Goal: Information Seeking & Learning: Learn about a topic

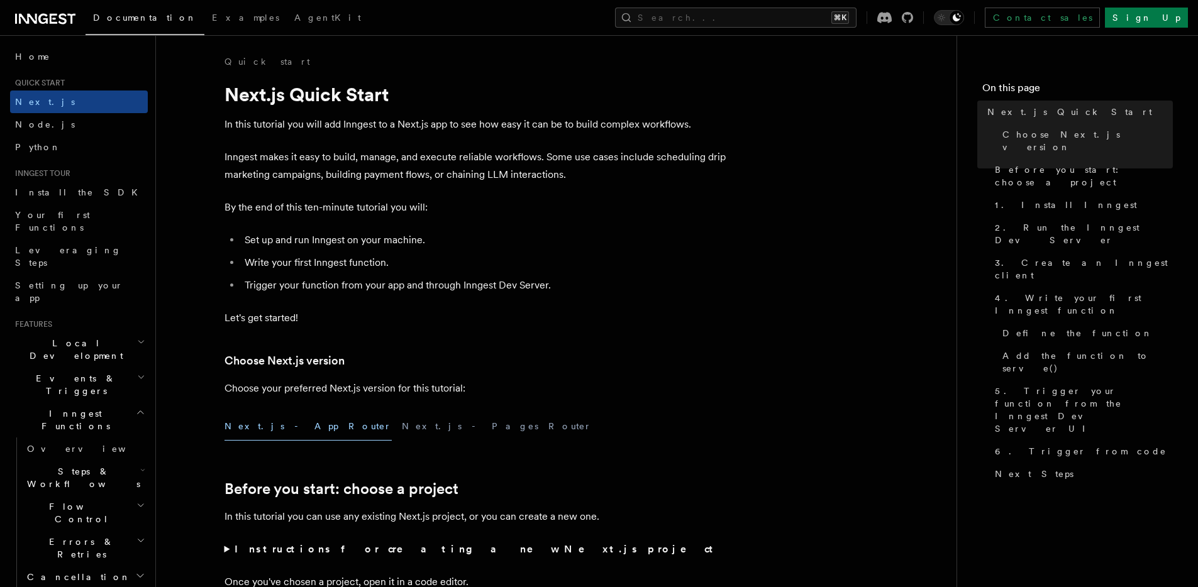
click at [543, 150] on p "Inngest makes it easy to build, manage, and execute reliable workflows. Some us…" at bounding box center [476, 165] width 503 height 35
click at [675, 213] on p "By the end of this ten-minute tutorial you will:" at bounding box center [476, 208] width 503 height 18
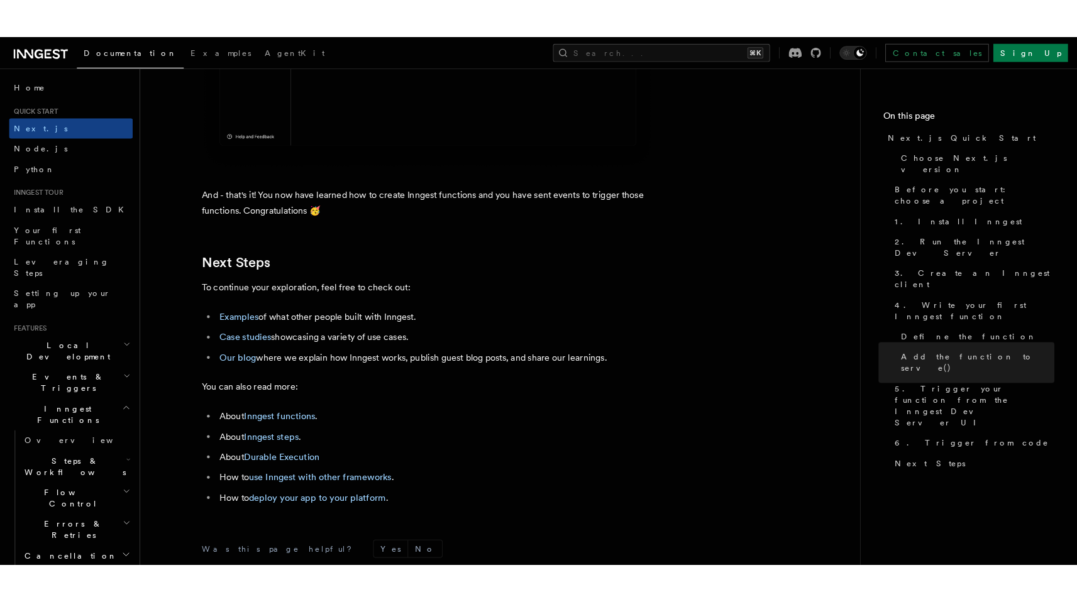
scroll to position [7687, 0]
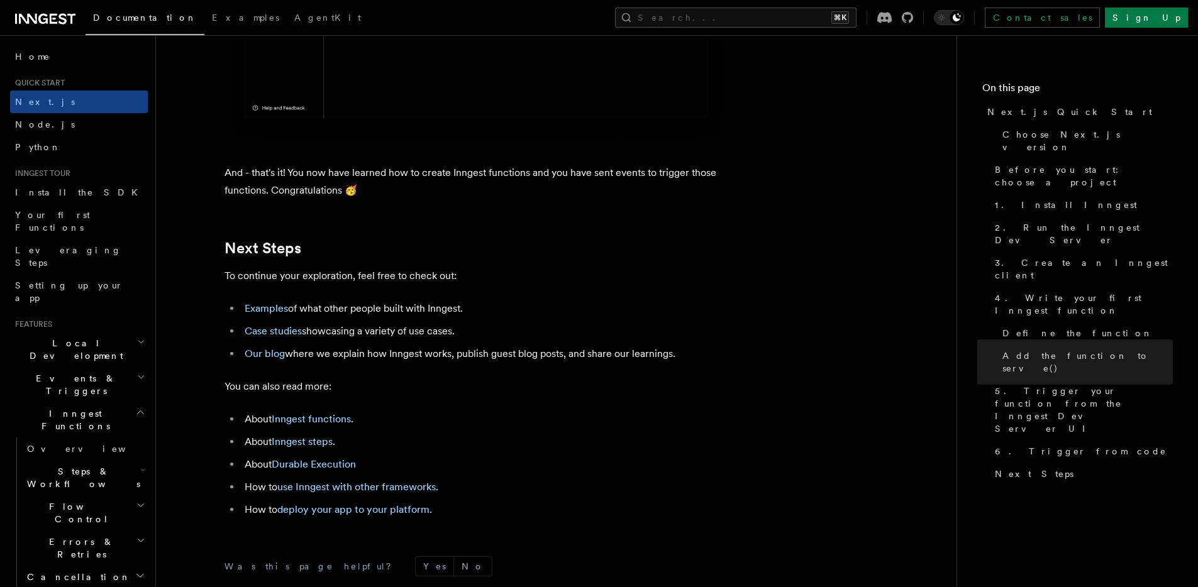
click at [347, 318] on li "Examples of what other people built with Inngest." at bounding box center [484, 309] width 487 height 18
click at [283, 314] on link "Examples" at bounding box center [266, 308] width 43 height 12
click at [343, 340] on li "Case studies showcasing a variety of use cases." at bounding box center [484, 332] width 487 height 18
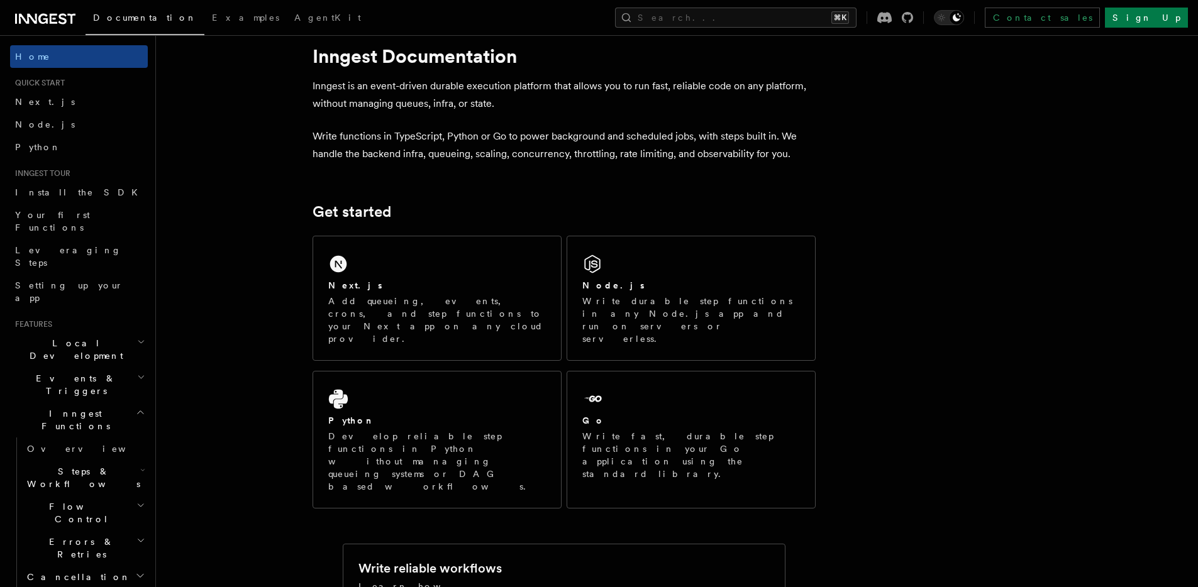
scroll to position [153, 0]
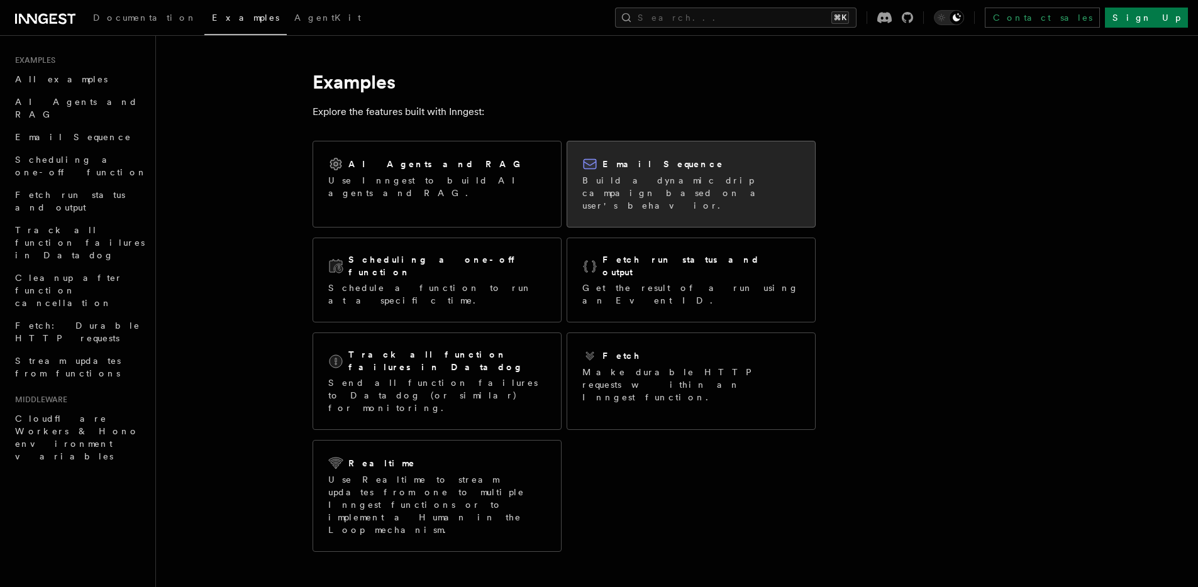
click at [658, 192] on p "Build a dynamic drip campaign based on a user's behavior." at bounding box center [691, 193] width 218 height 38
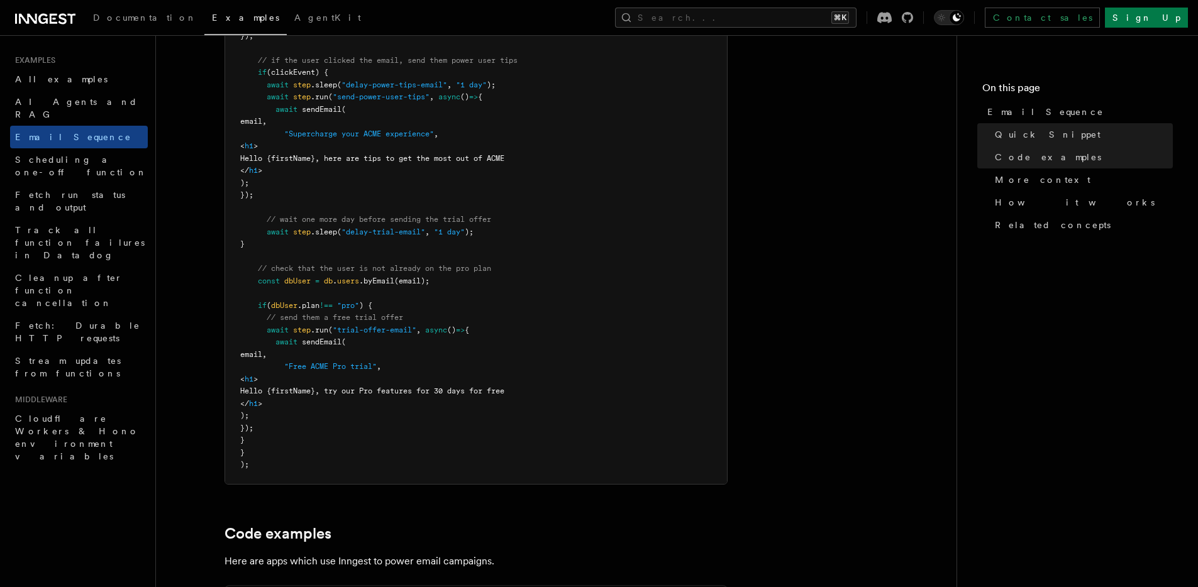
scroll to position [699, 0]
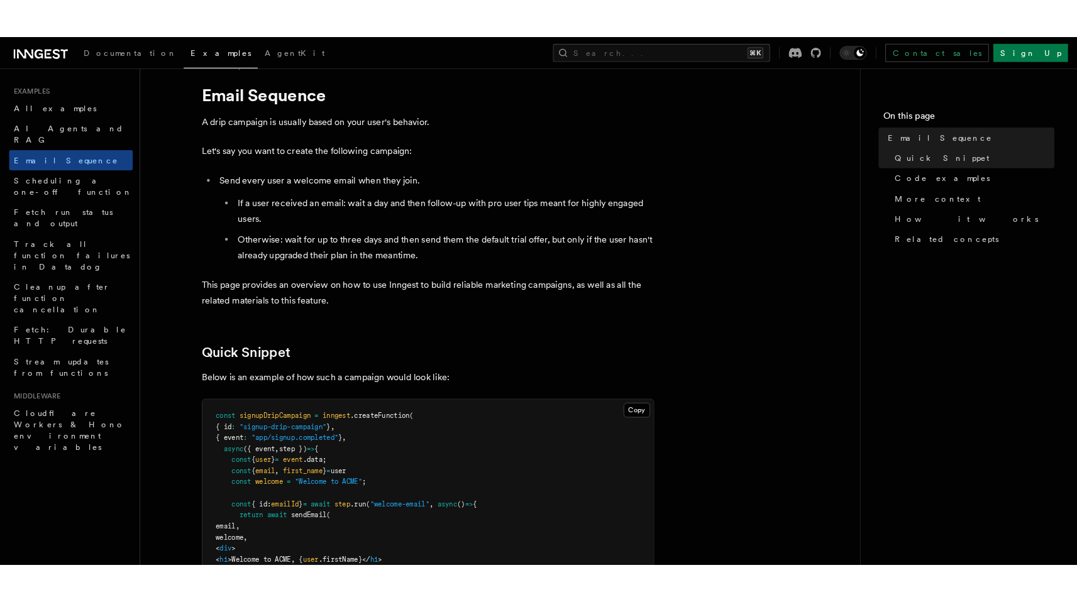
scroll to position [0, 0]
